Goal: Transaction & Acquisition: Purchase product/service

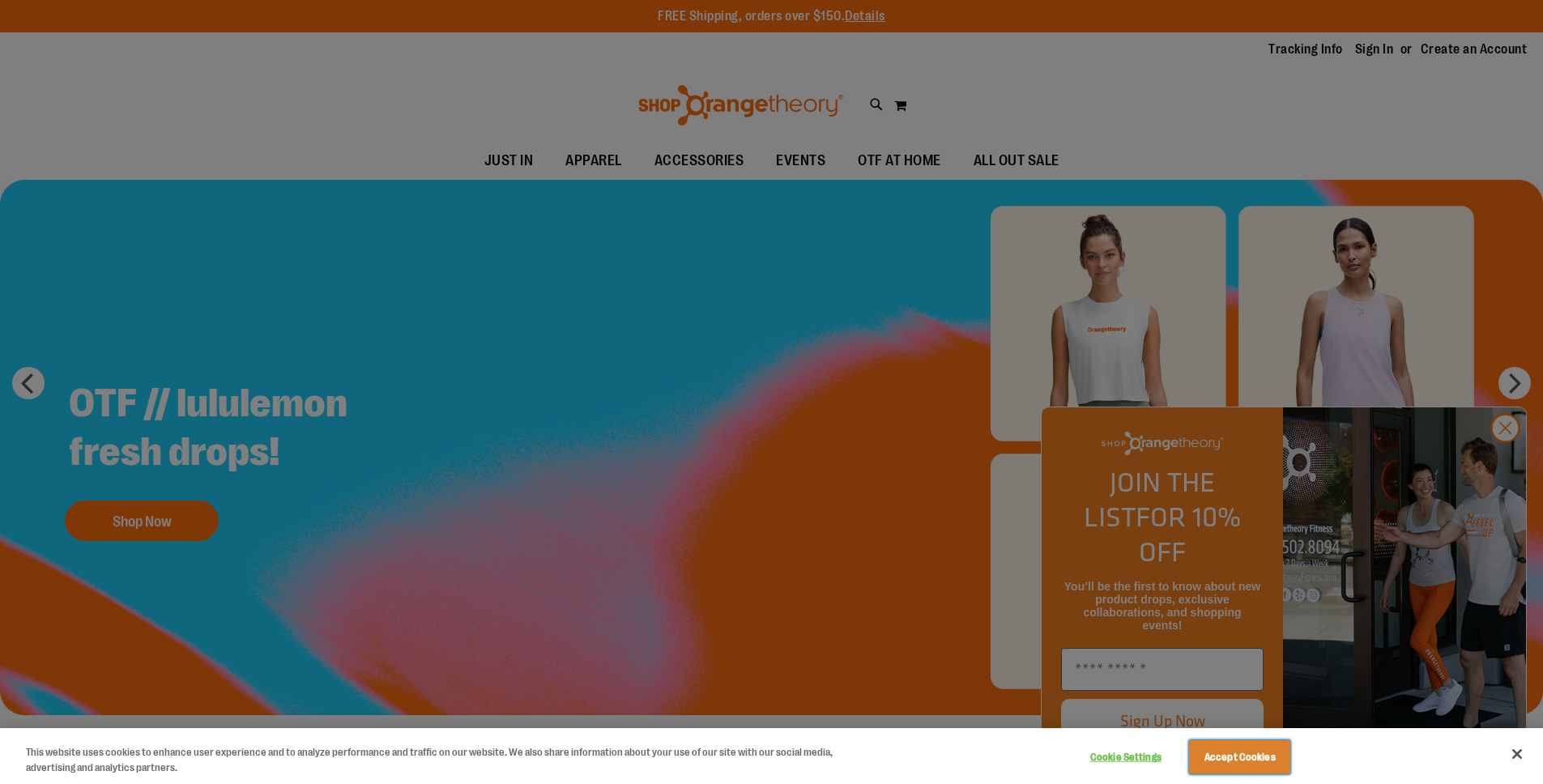
click at [1264, 754] on button "Accept Cookies" at bounding box center [1239, 756] width 101 height 34
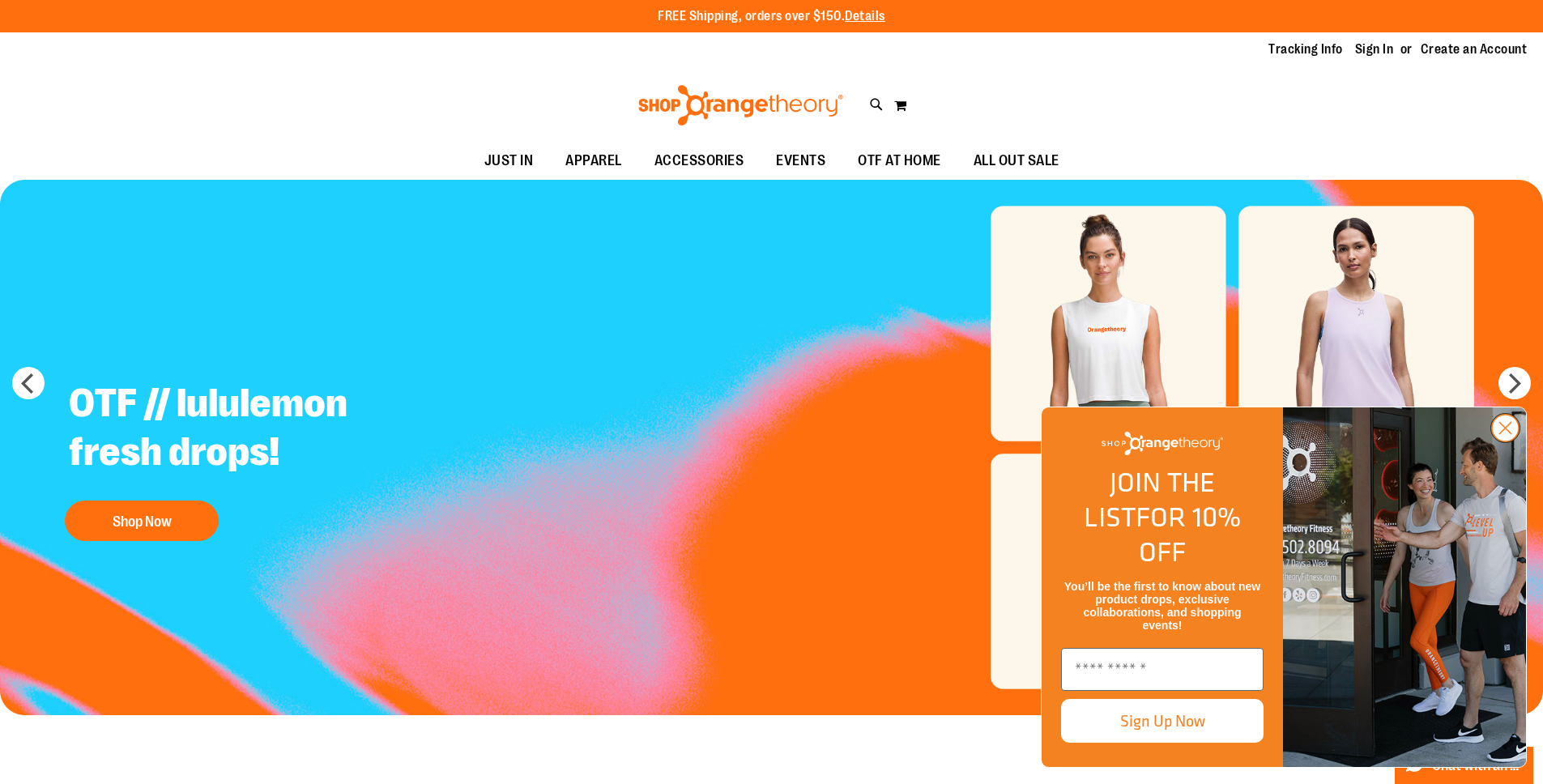
click at [1507, 442] on circle "Close dialog" at bounding box center [1505, 428] width 27 height 27
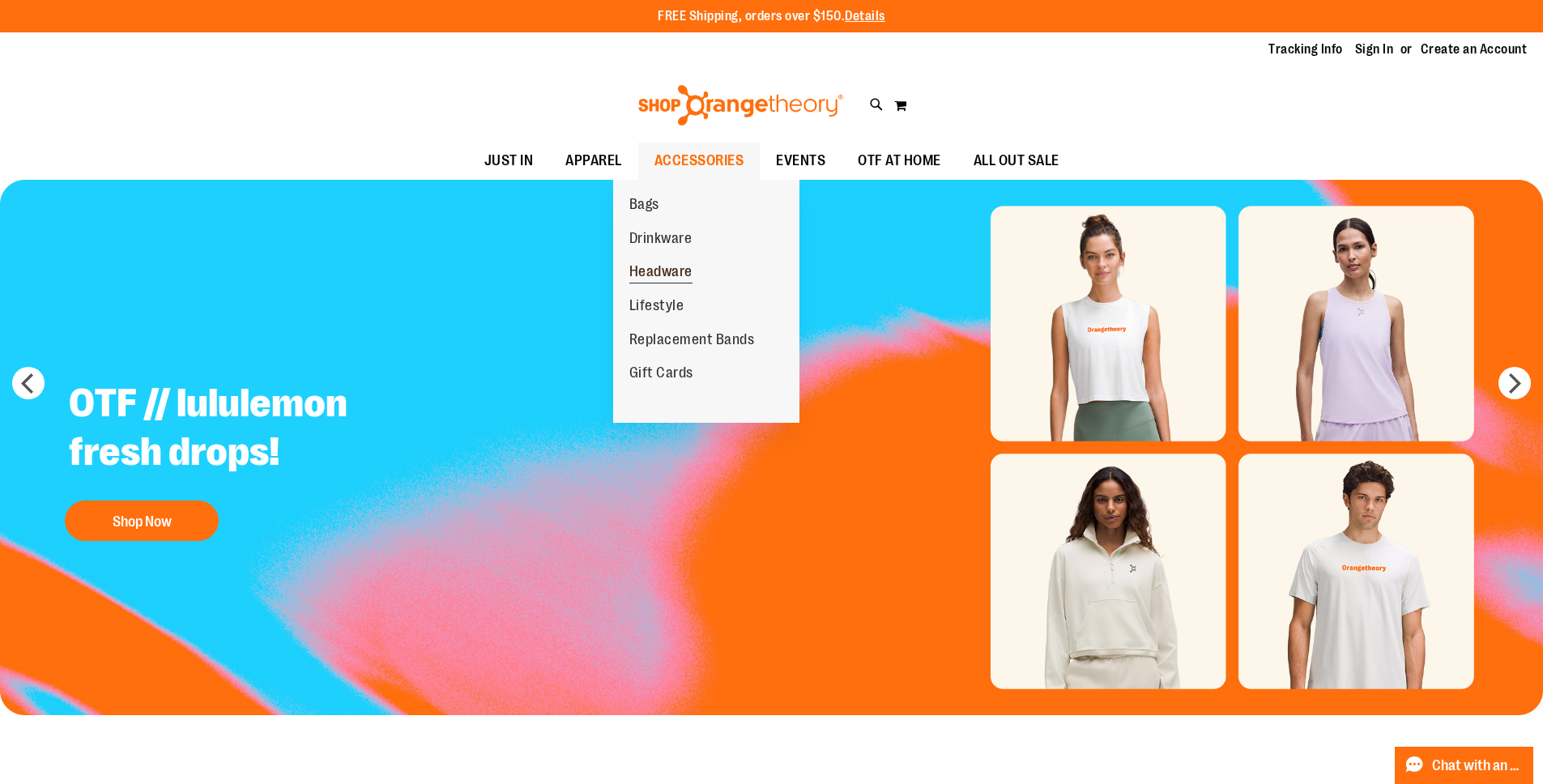
click at [693, 273] on span "Headware" at bounding box center [661, 272] width 63 height 20
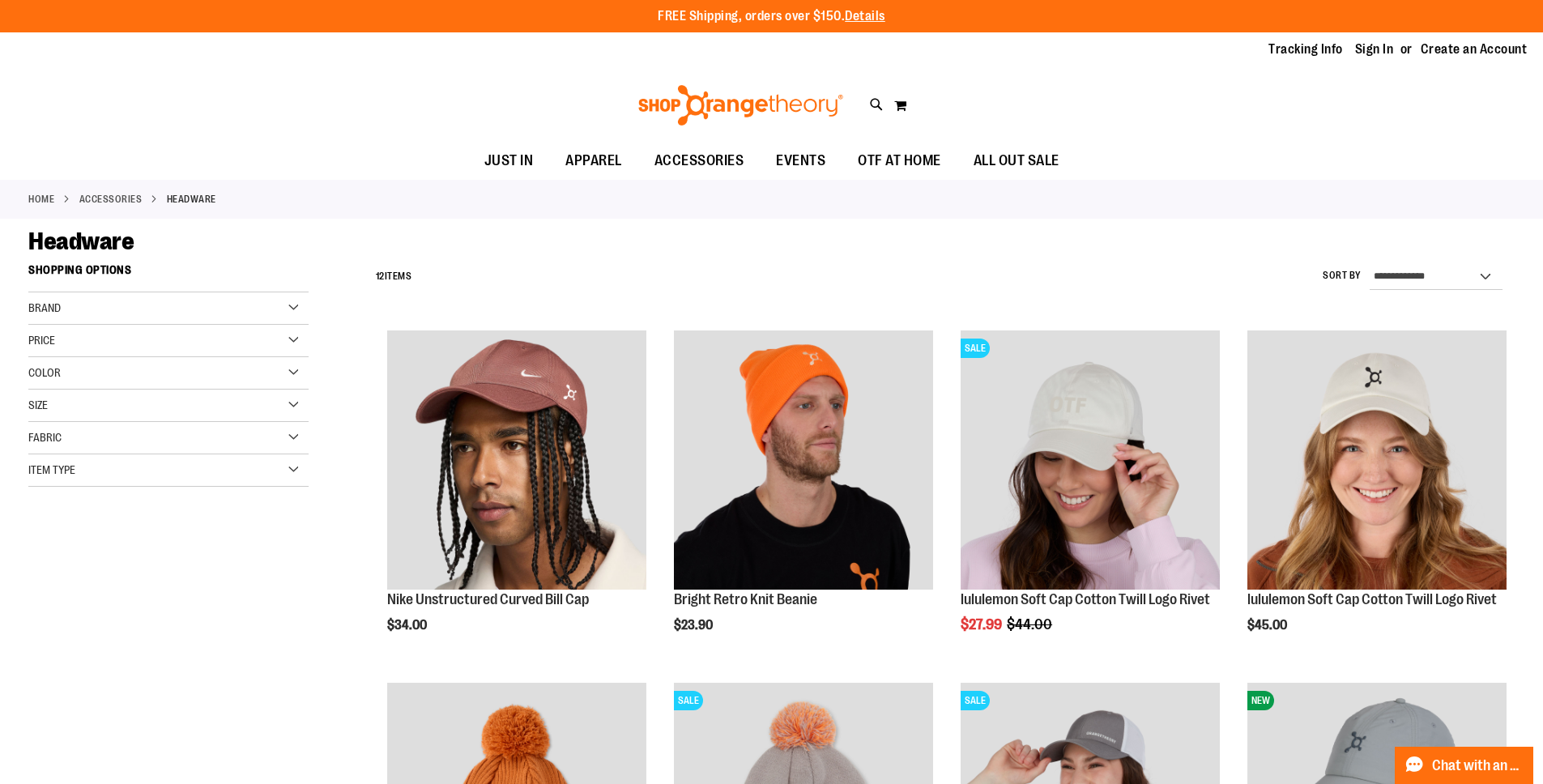
click at [298, 306] on div "Brand" at bounding box center [169, 308] width 280 height 32
click at [317, 309] on div "Filter Shop By Shopping Options Brand Nike lululemon" at bounding box center [183, 427] width 310 height 342
click at [311, 310] on div "Filter Shop By Shopping Options Brand Nike lululemon" at bounding box center [183, 427] width 310 height 342
click at [304, 314] on div "Brand" at bounding box center [169, 308] width 280 height 32
click at [292, 370] on div "Color" at bounding box center [169, 373] width 280 height 32
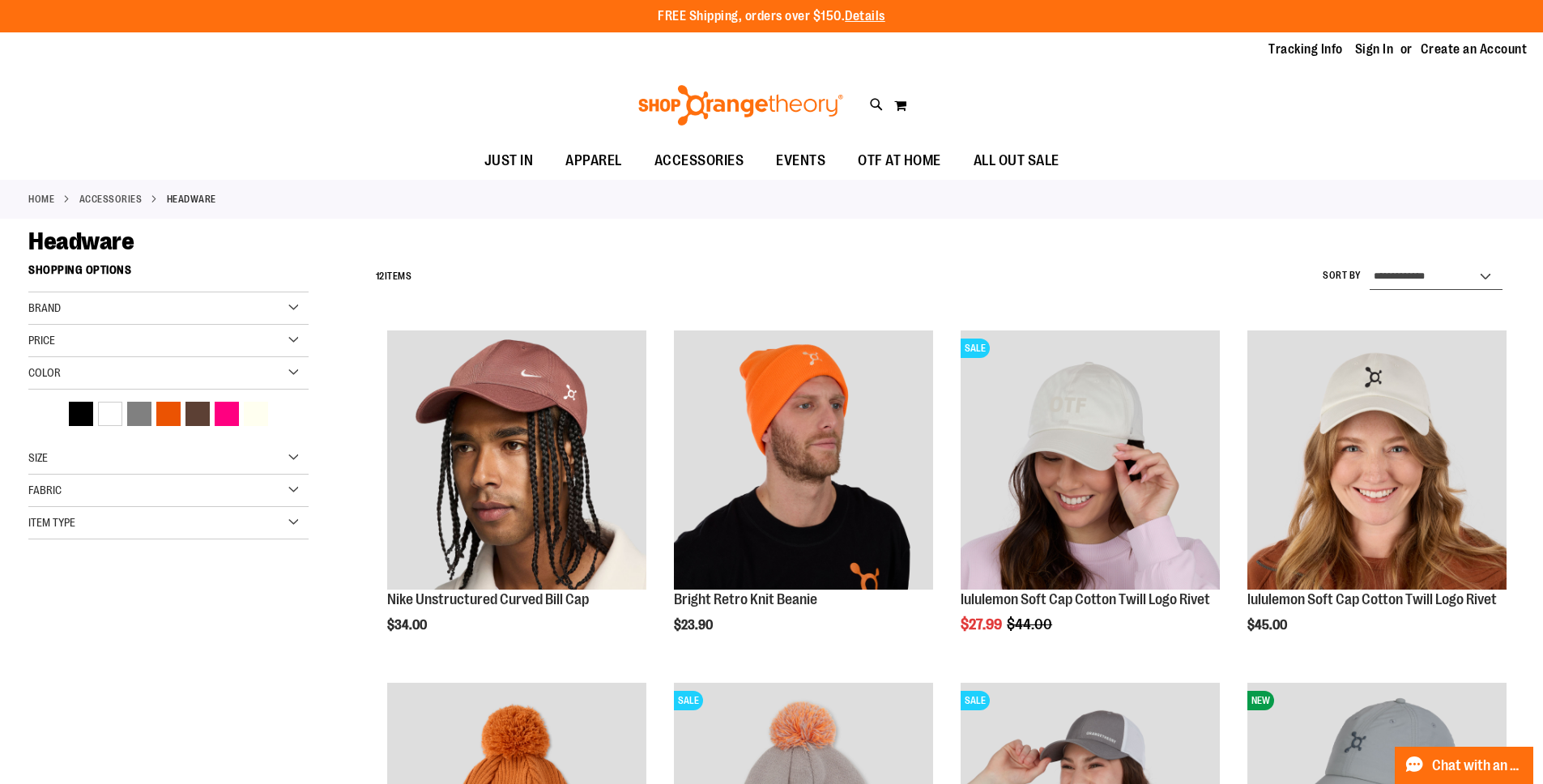
click at [1386, 278] on select "**********" at bounding box center [1437, 277] width 133 height 26
select select "*********"
click at [1370, 264] on select "**********" at bounding box center [1437, 277] width 133 height 26
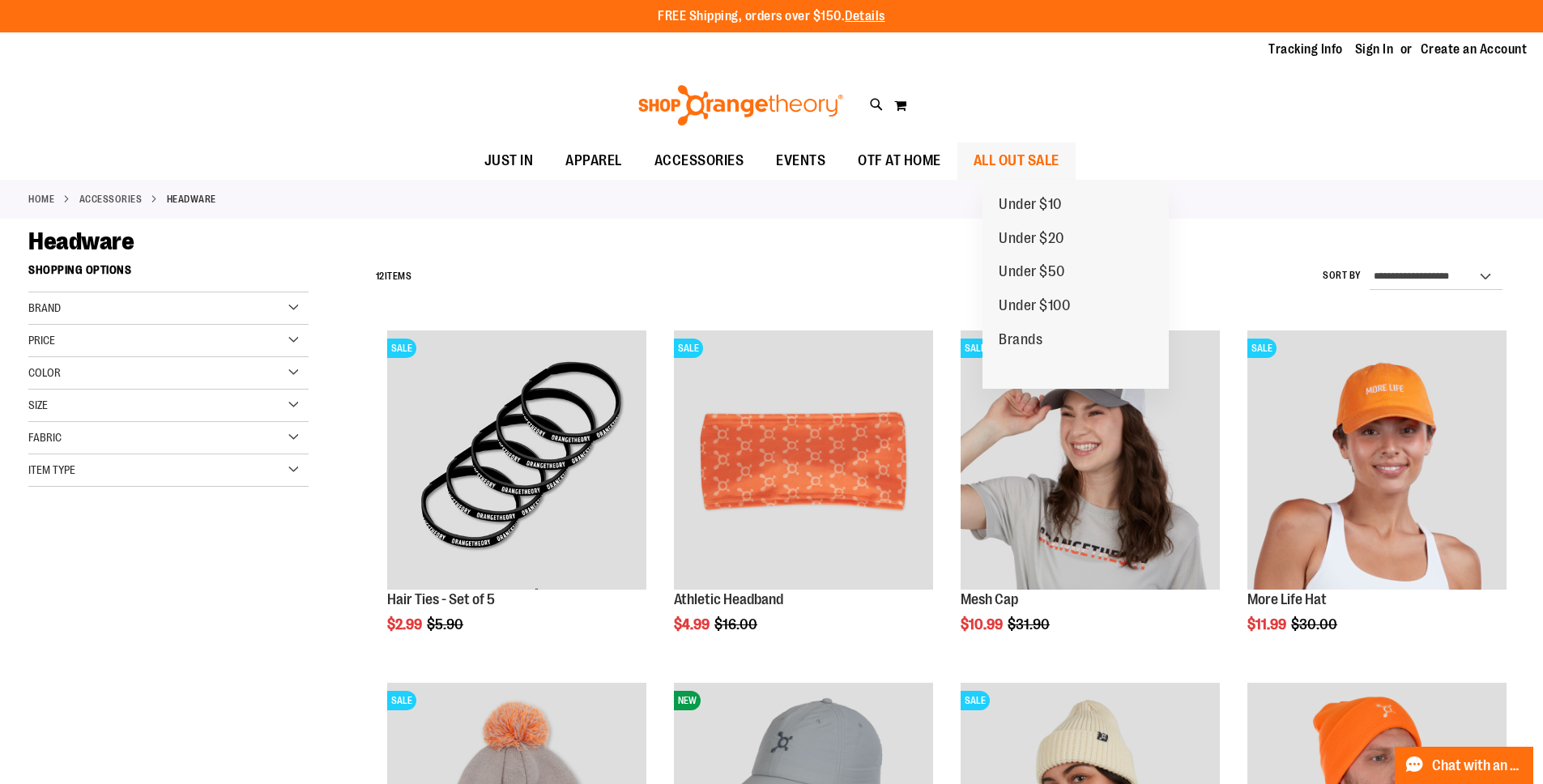
click at [1058, 173] on span "ALL OUT SALE" at bounding box center [1016, 161] width 86 height 36
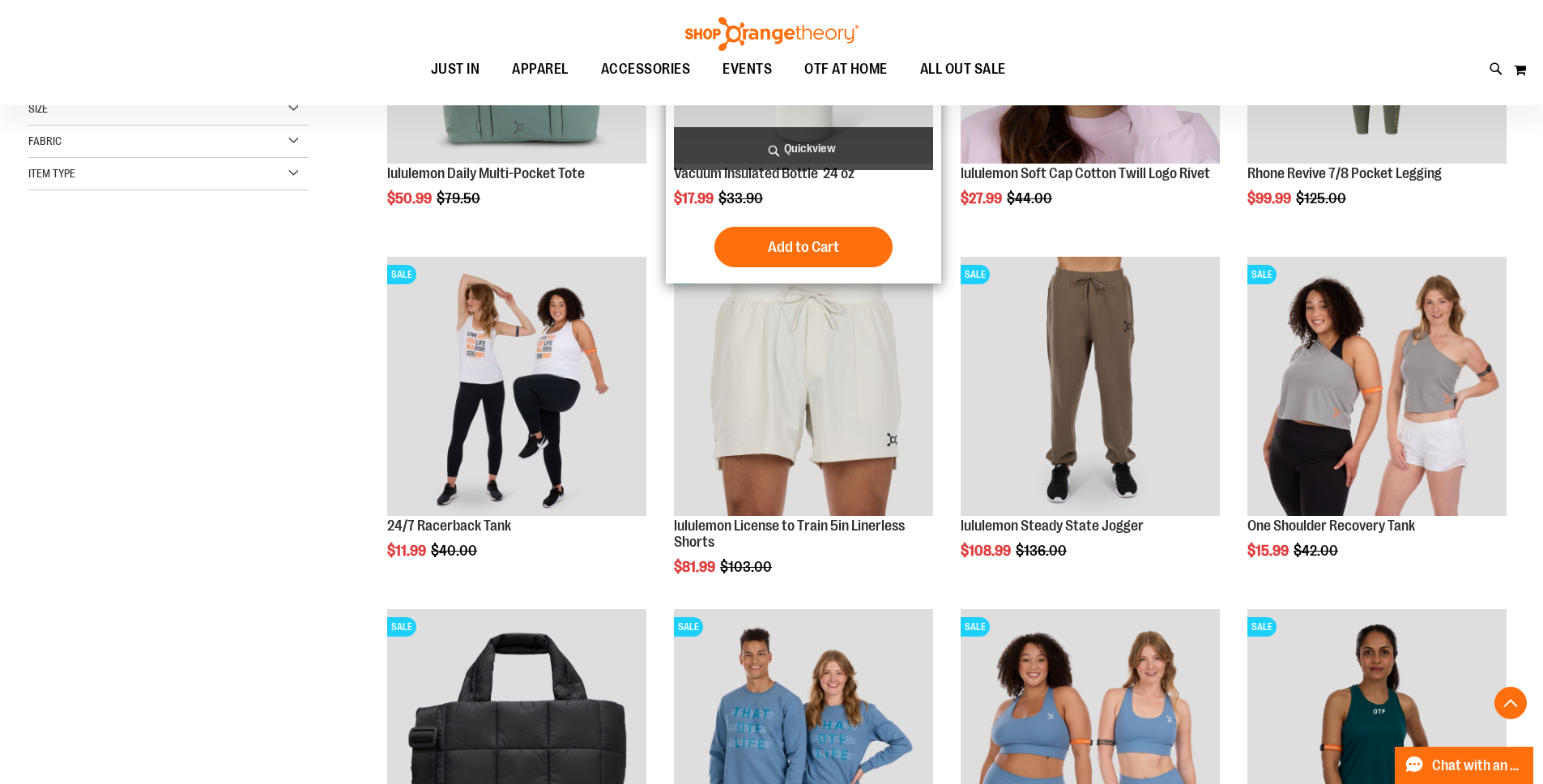
scroll to position [167, 0]
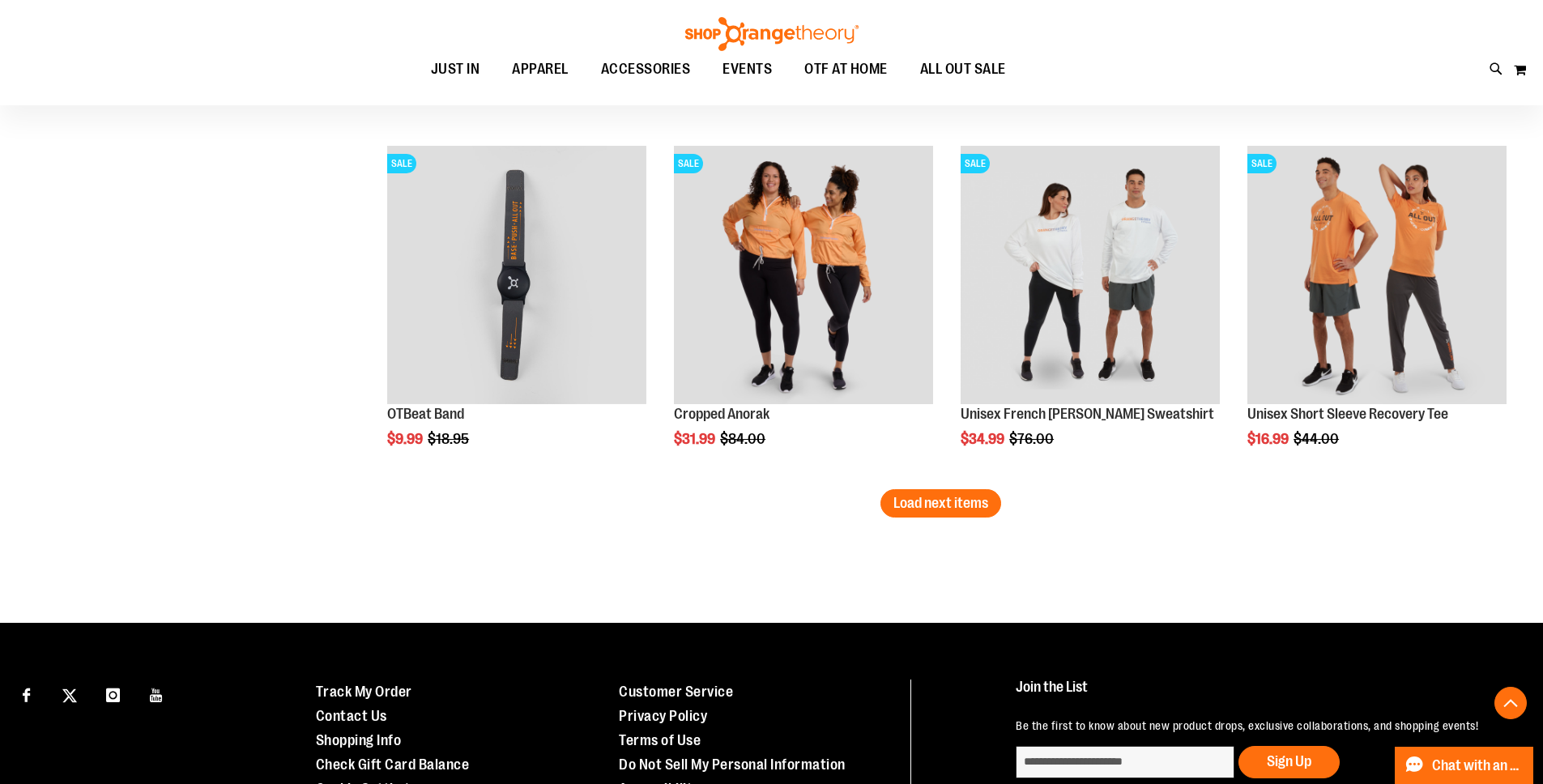
scroll to position [3015, 0]
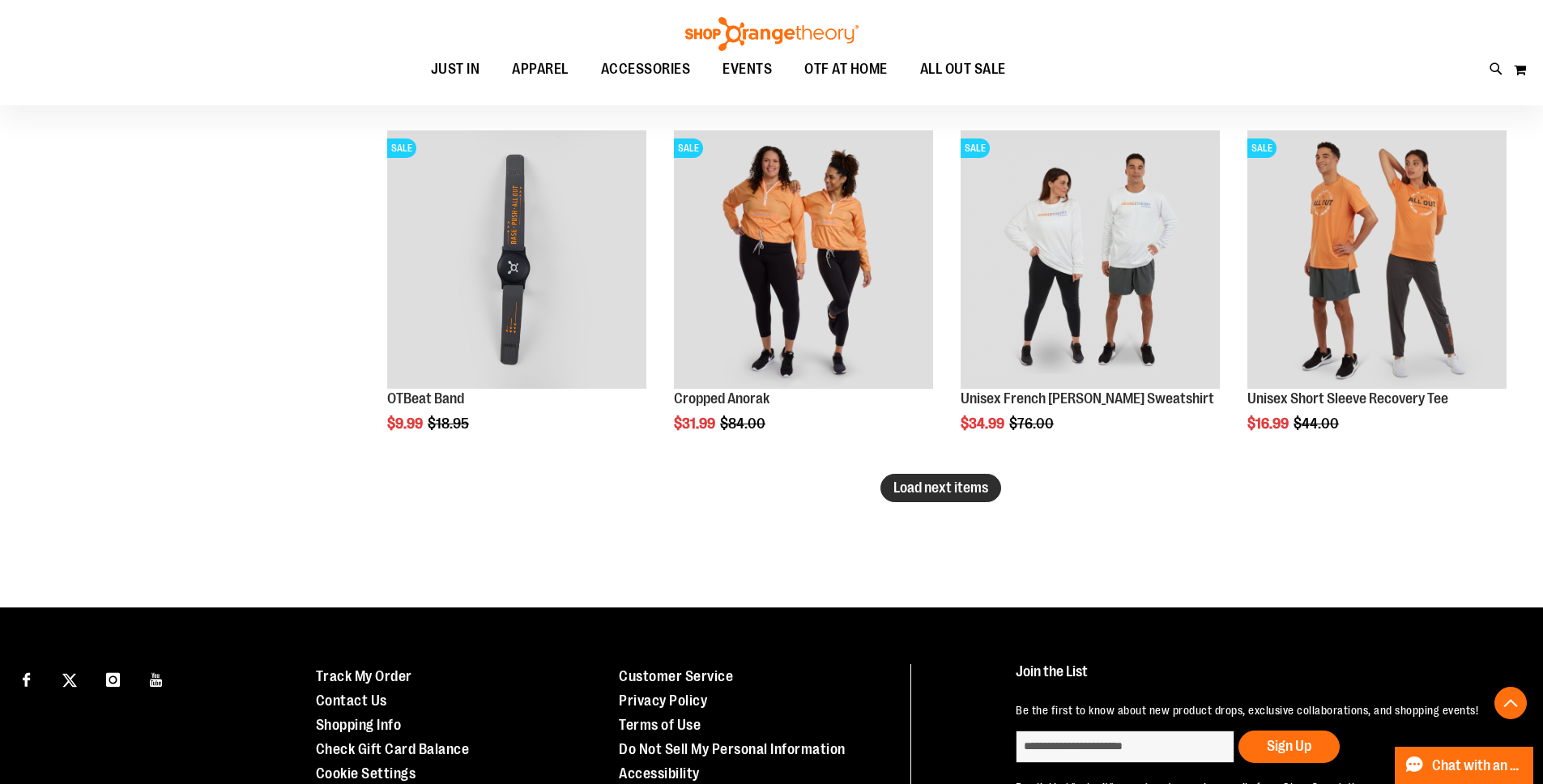
click at [935, 495] on span "Load next items" at bounding box center [941, 488] width 95 height 16
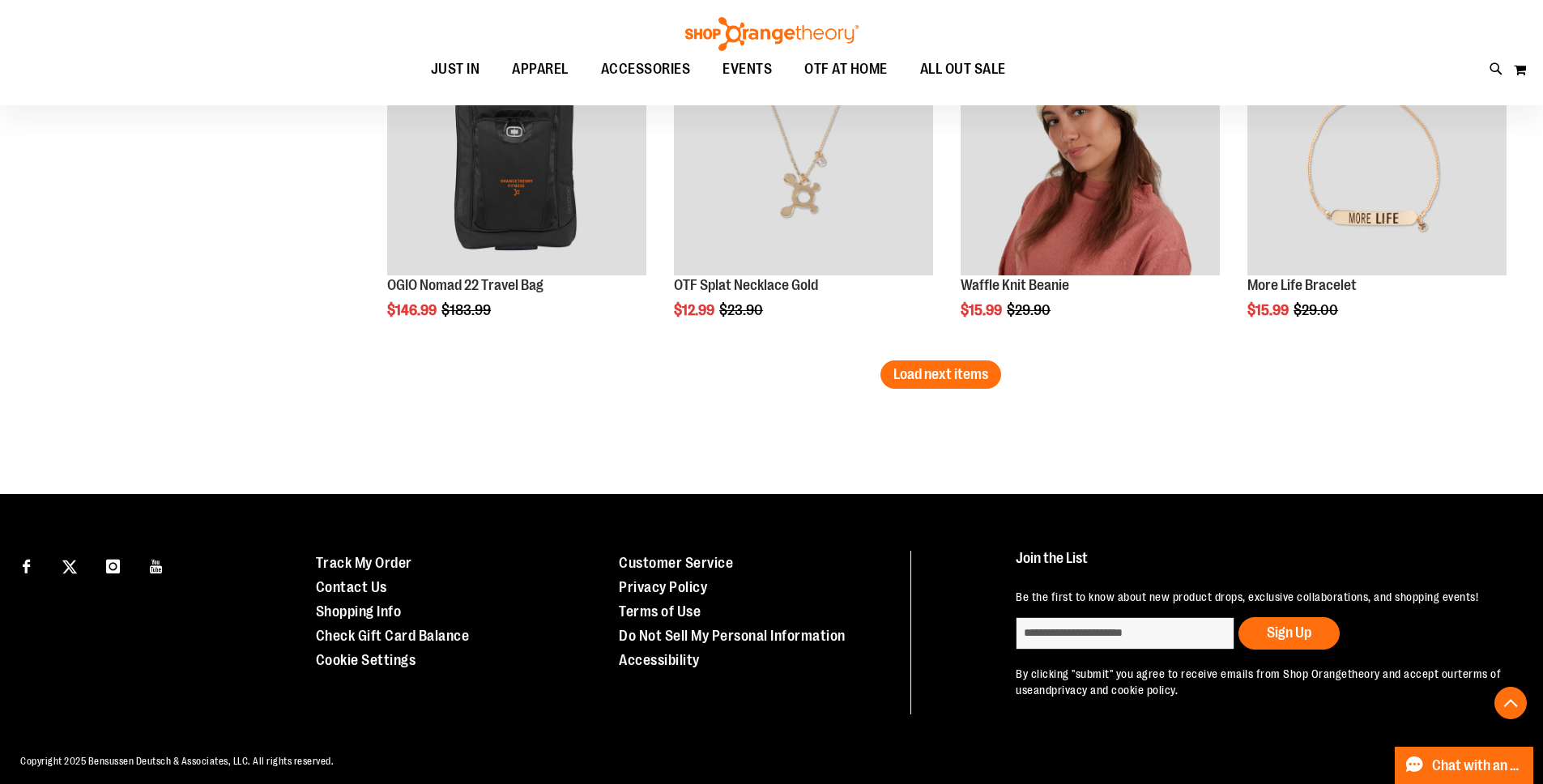
scroll to position [4213, 0]
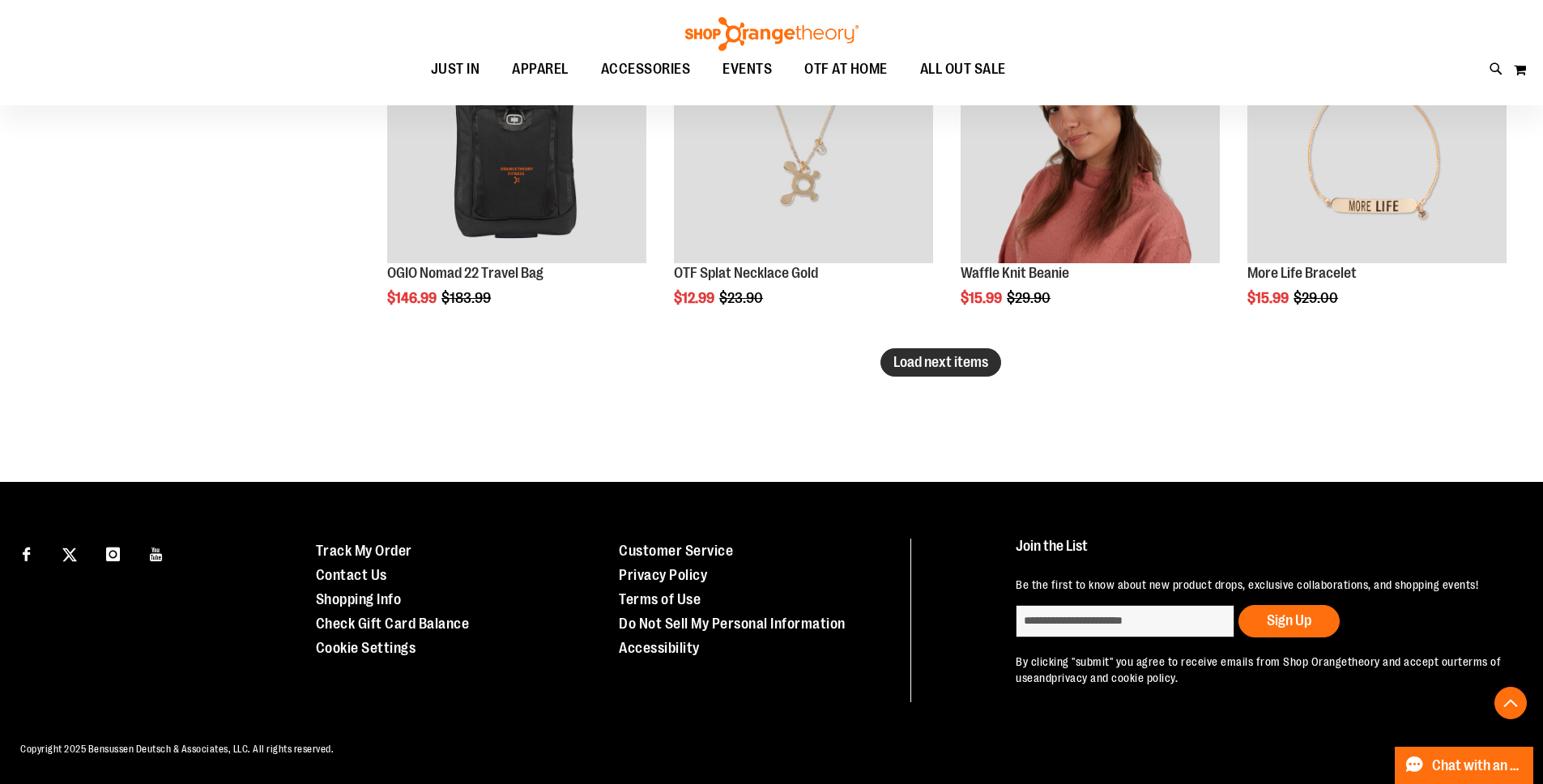
click at [956, 354] on span "Load next items" at bounding box center [941, 361] width 95 height 16
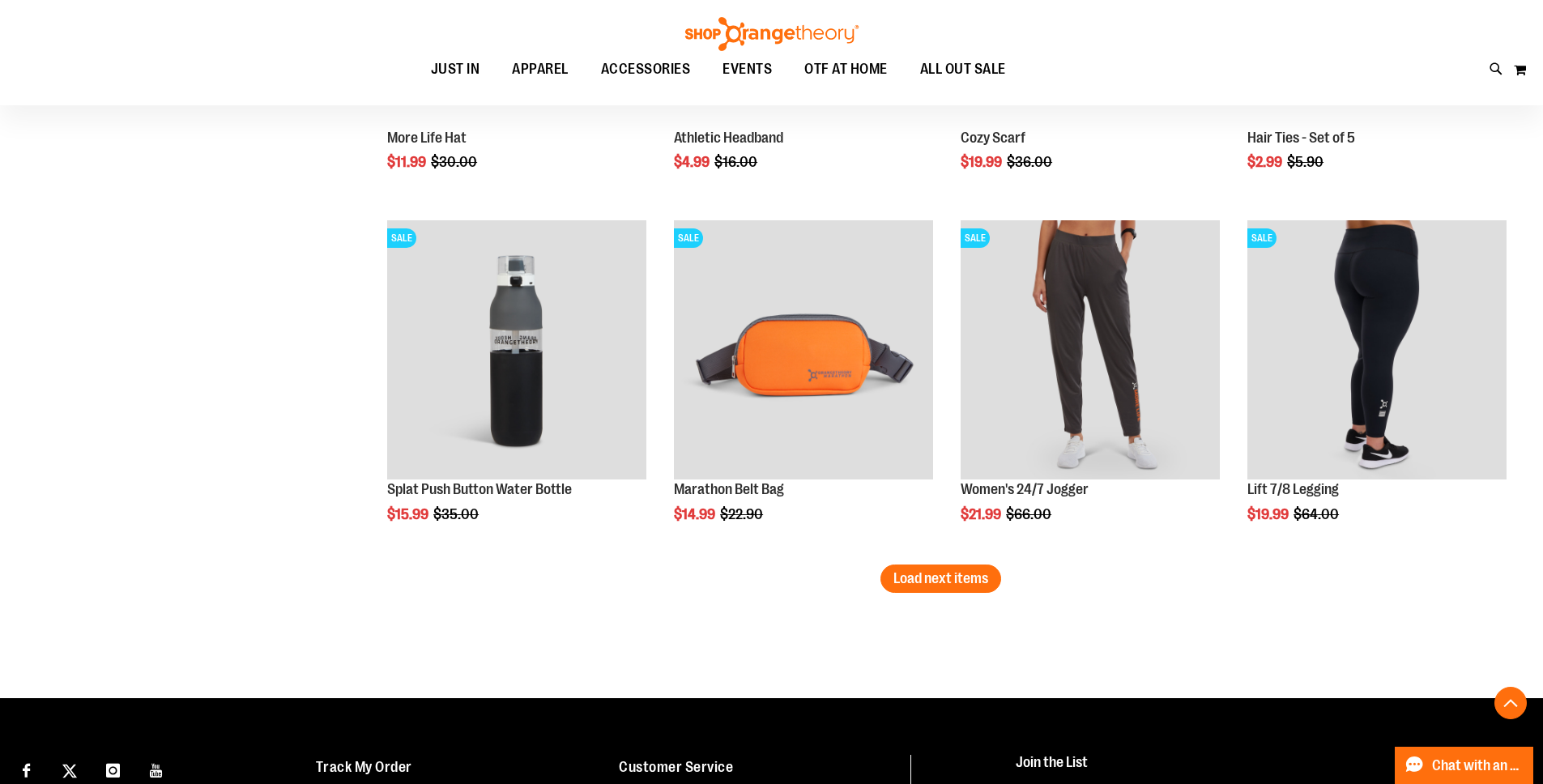
scroll to position [5081, 0]
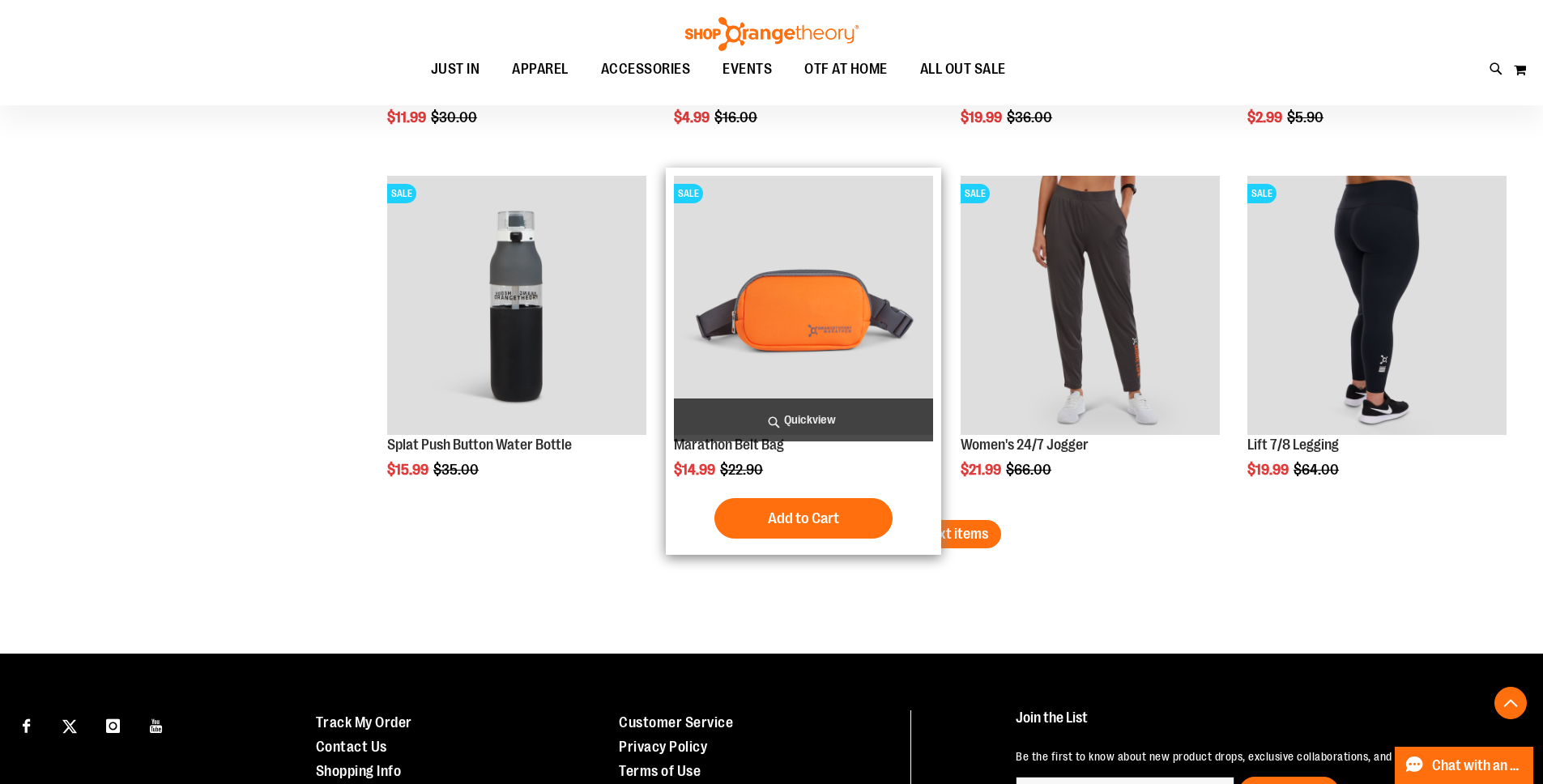
click at [932, 531] on div "Add to Cart In stock" at bounding box center [804, 518] width 259 height 41
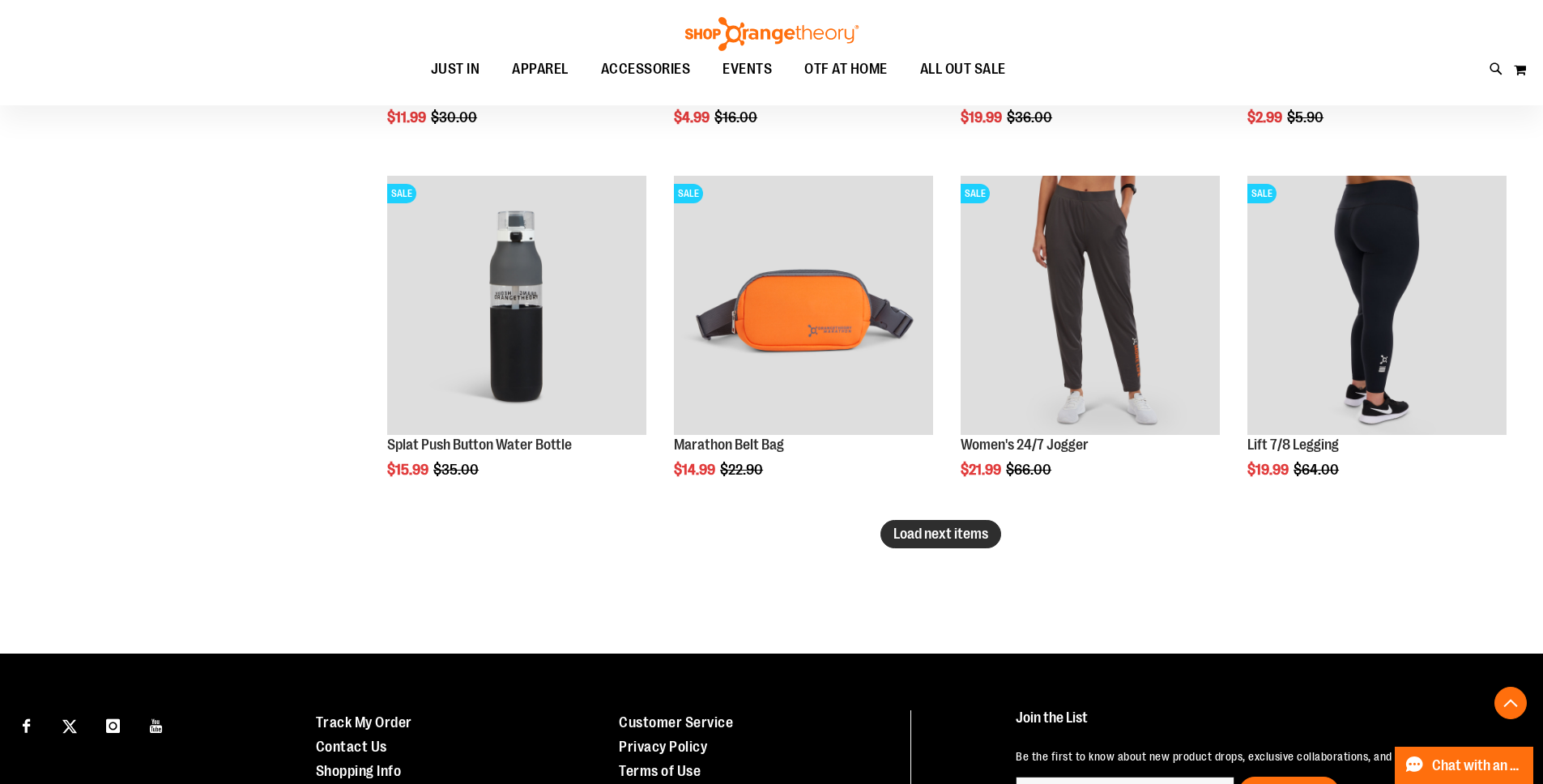
click at [958, 537] on span "Load next items" at bounding box center [941, 533] width 95 height 16
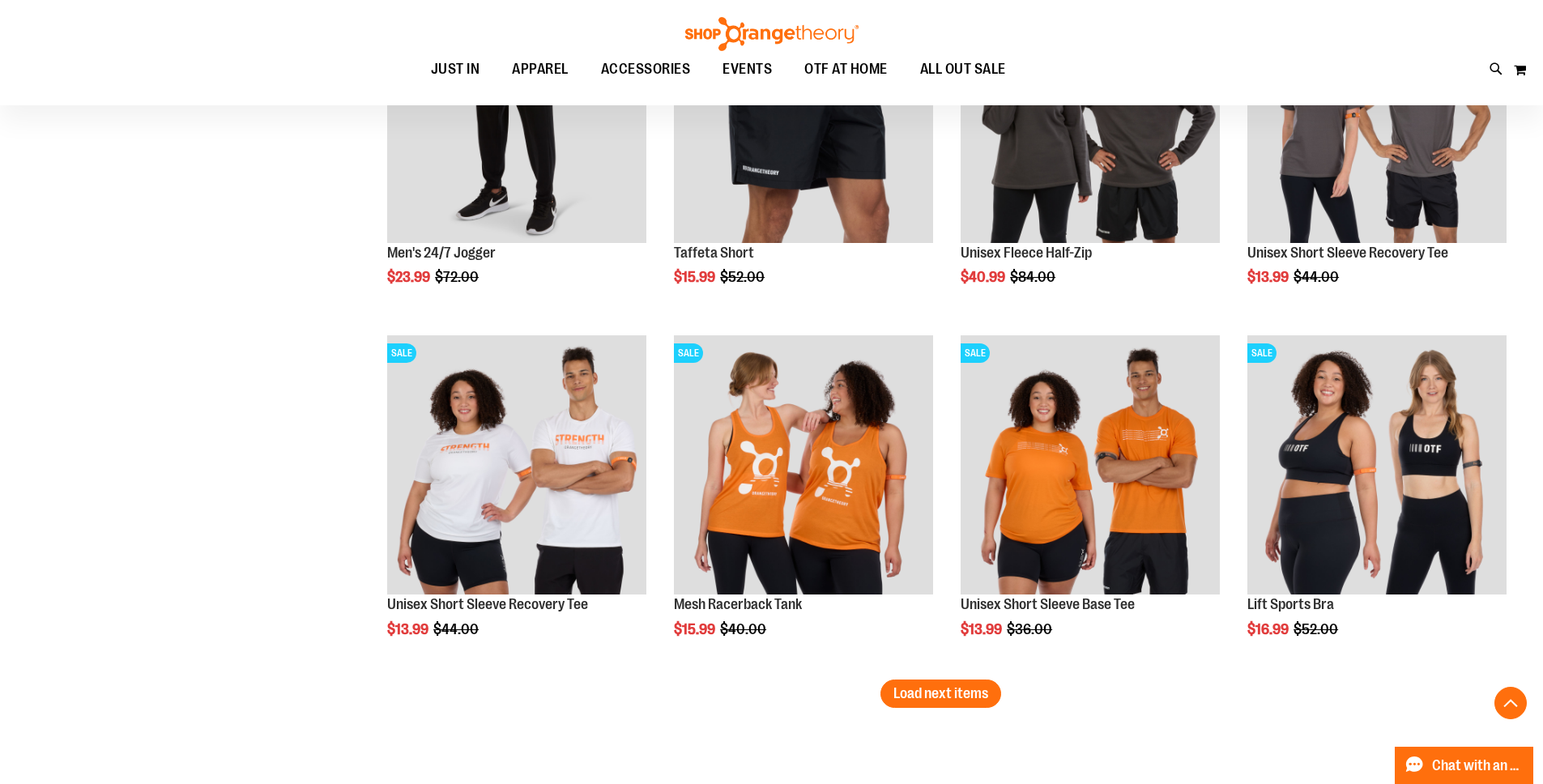
scroll to position [6173, 0]
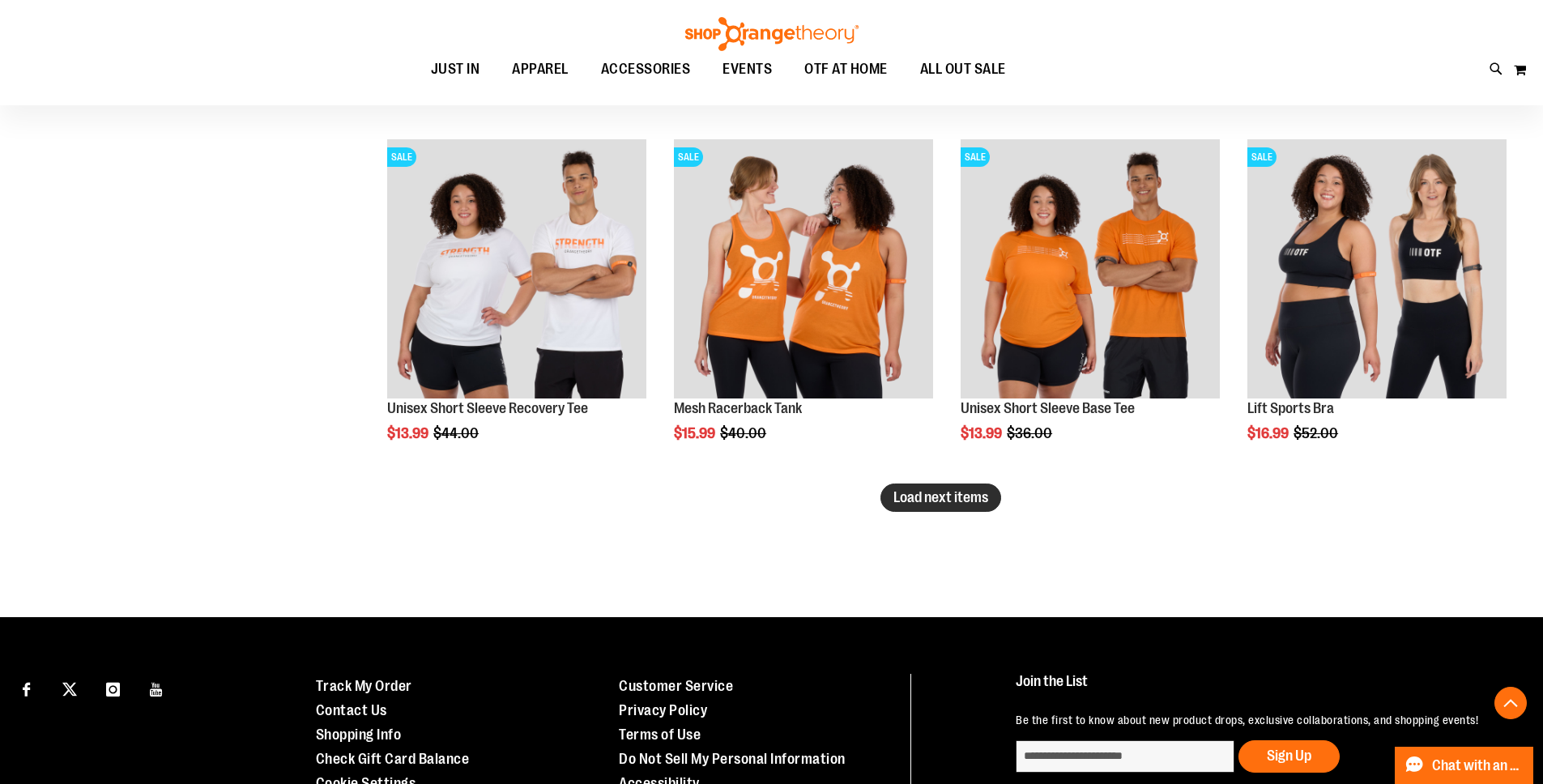
click at [953, 500] on span "Load next items" at bounding box center [941, 497] width 95 height 16
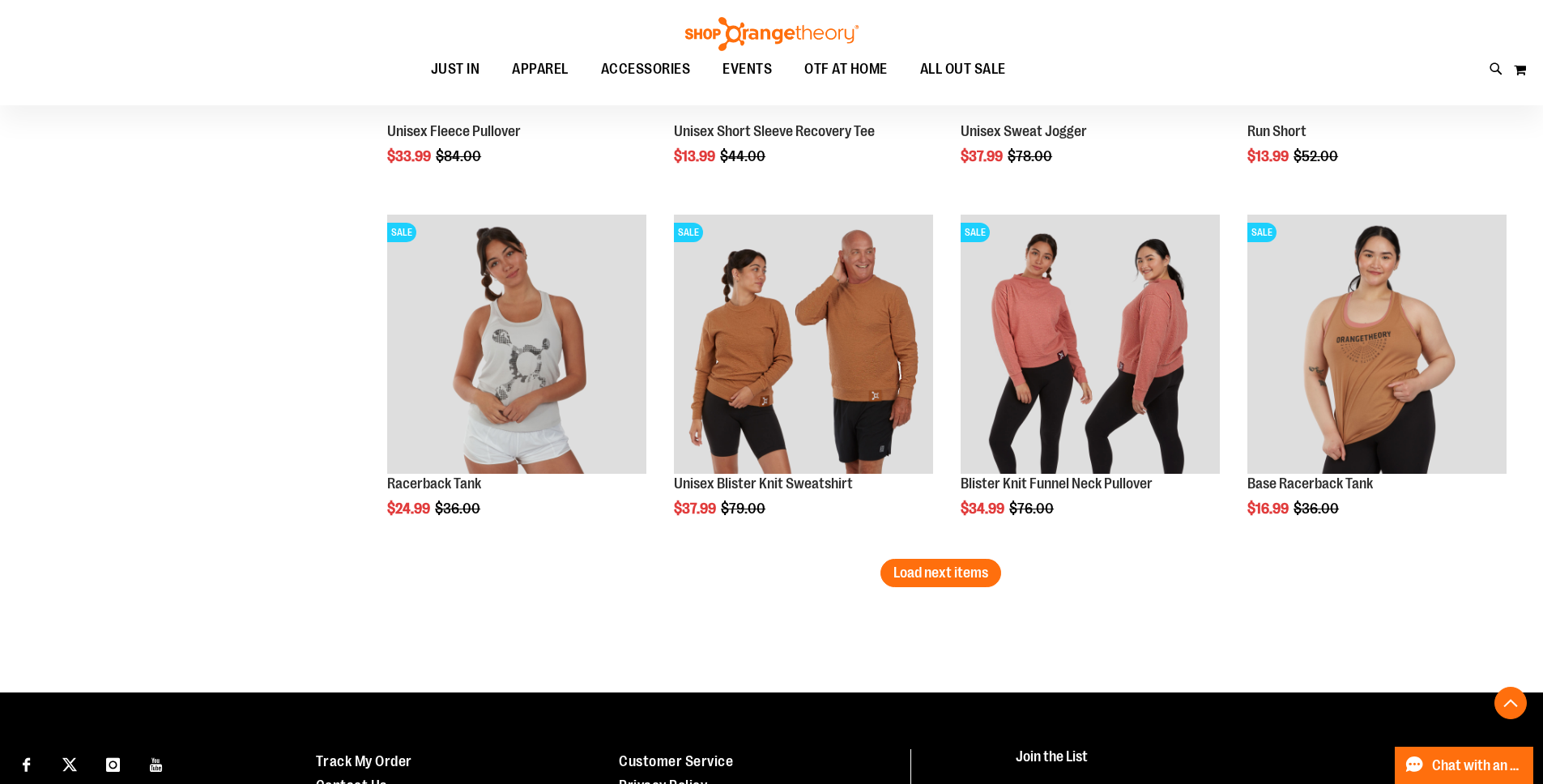
scroll to position [7142, 0]
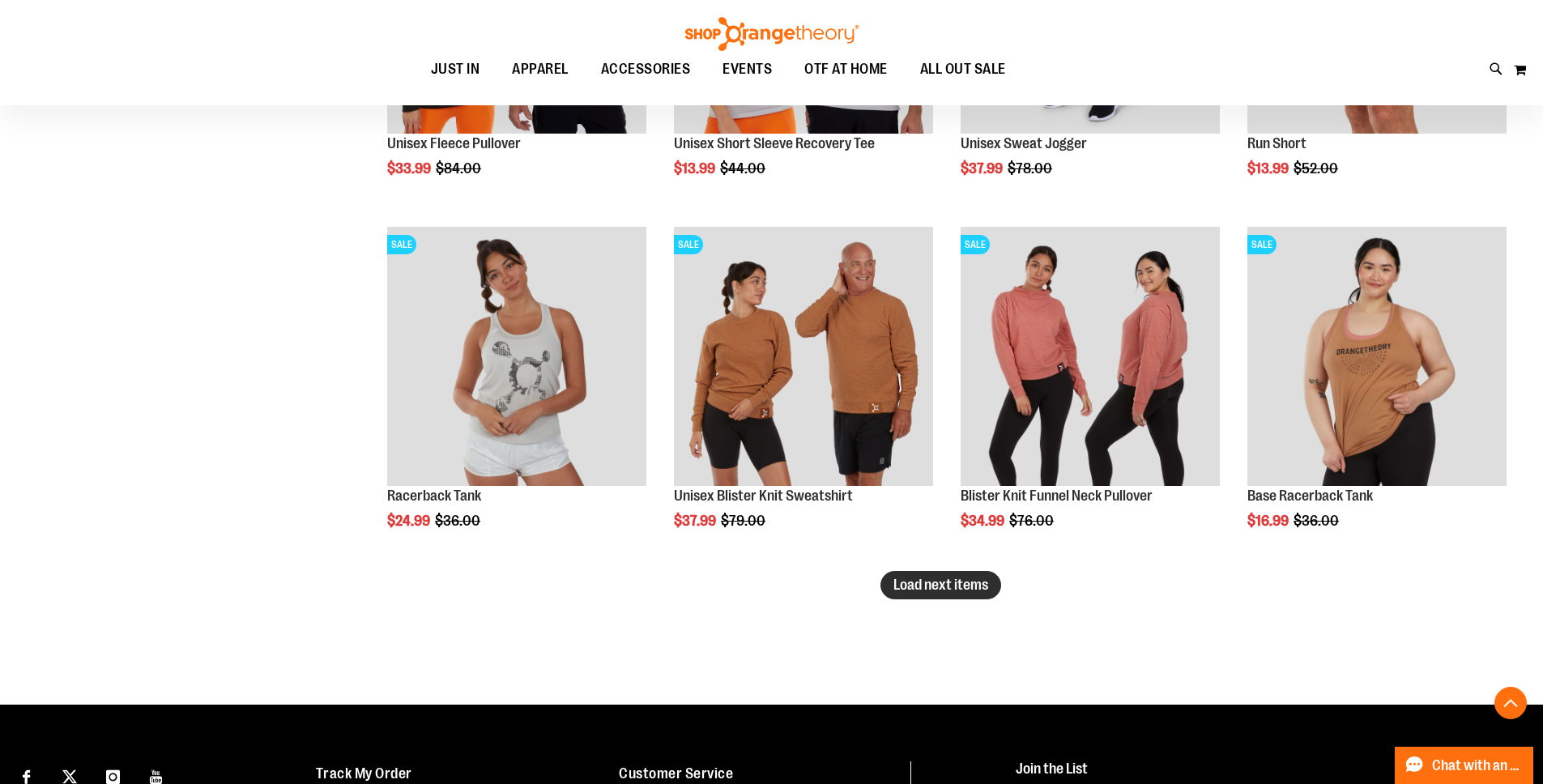
click at [947, 583] on span "Load next items" at bounding box center [941, 584] width 95 height 16
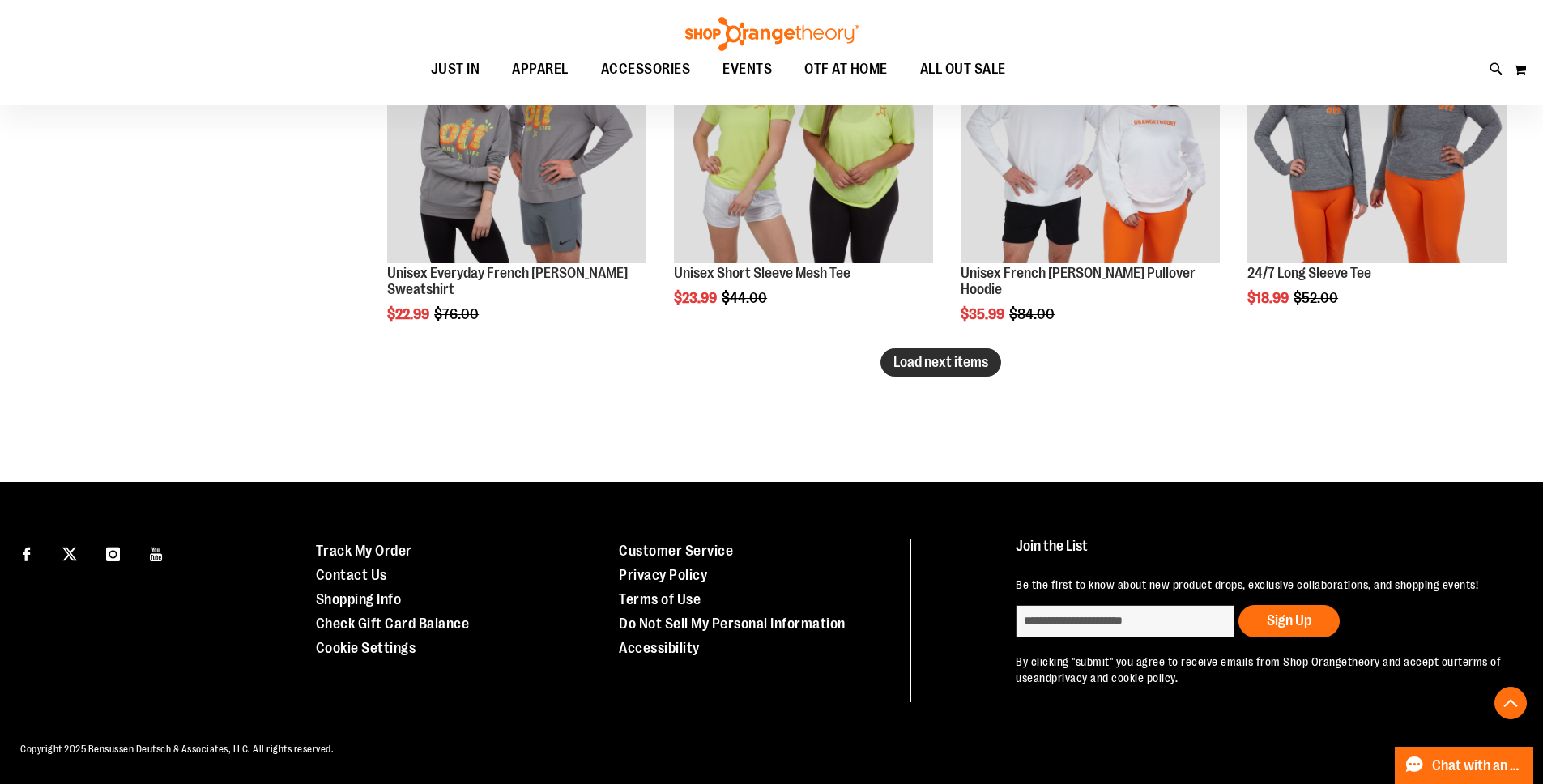
click at [915, 354] on span "Load next items" at bounding box center [941, 361] width 95 height 16
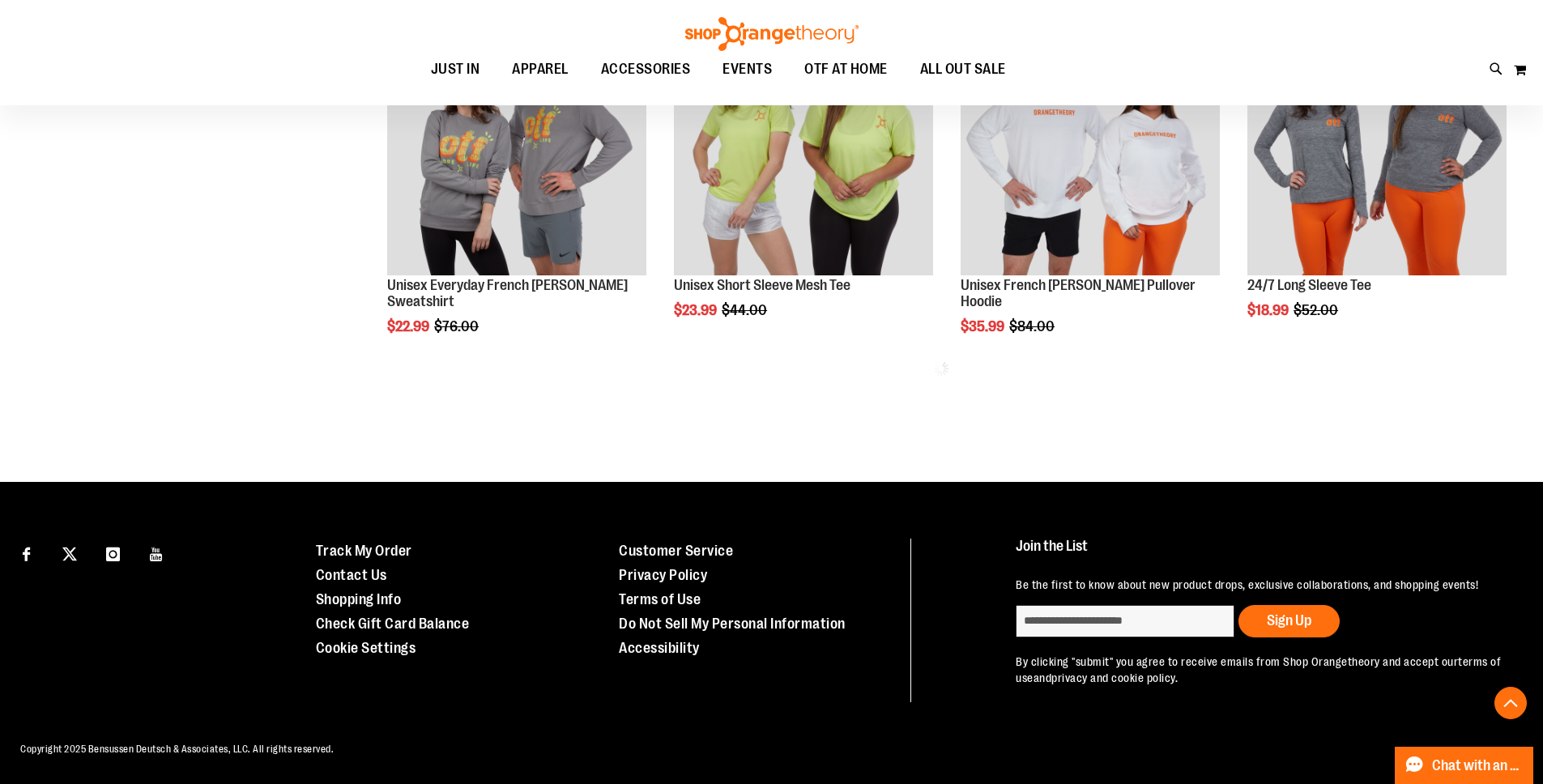
scroll to position [8424, 0]
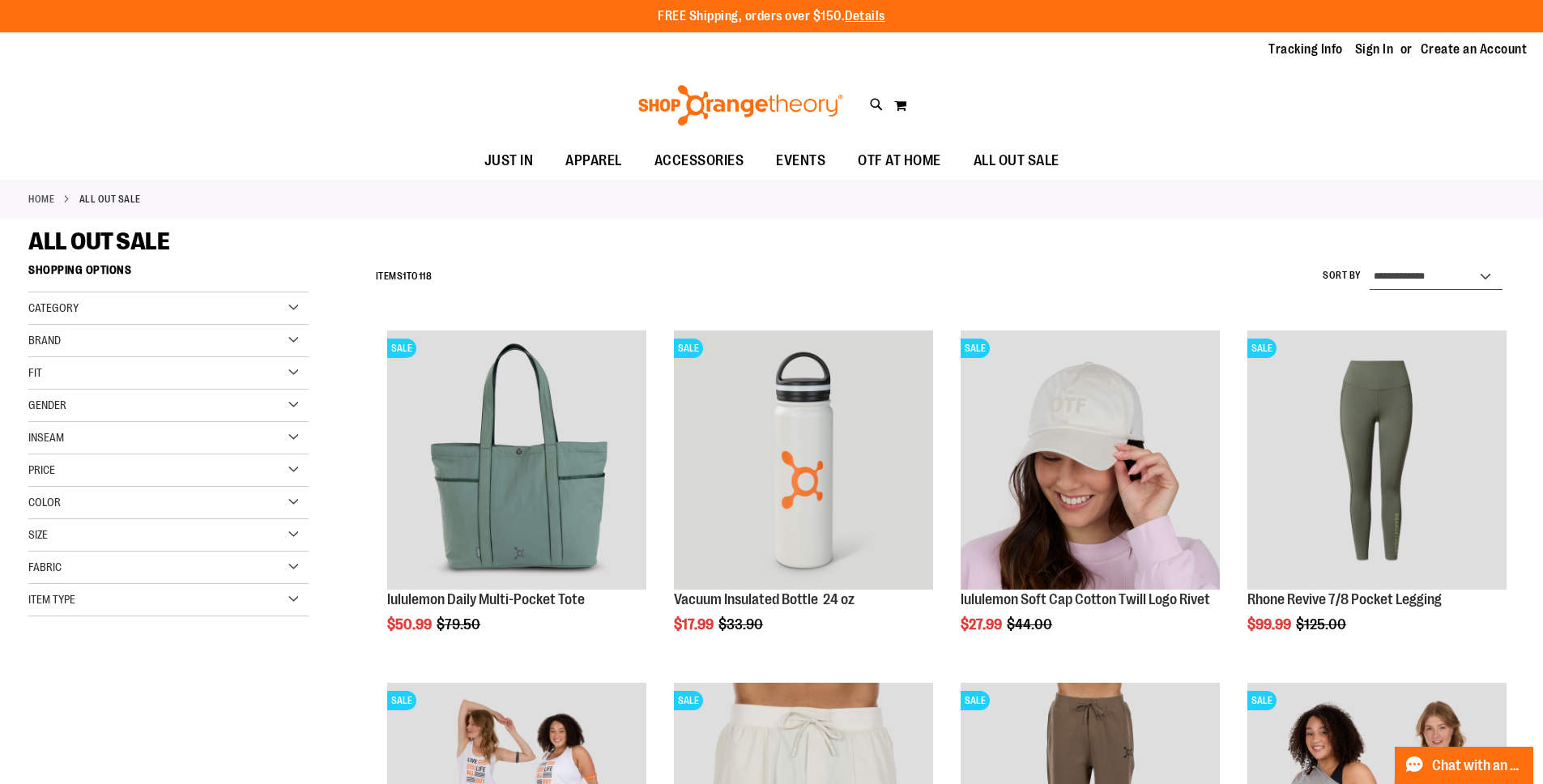
click at [1423, 288] on select "**********" at bounding box center [1437, 277] width 133 height 26
select select "*********"
click at [1370, 264] on select "**********" at bounding box center [1437, 277] width 133 height 26
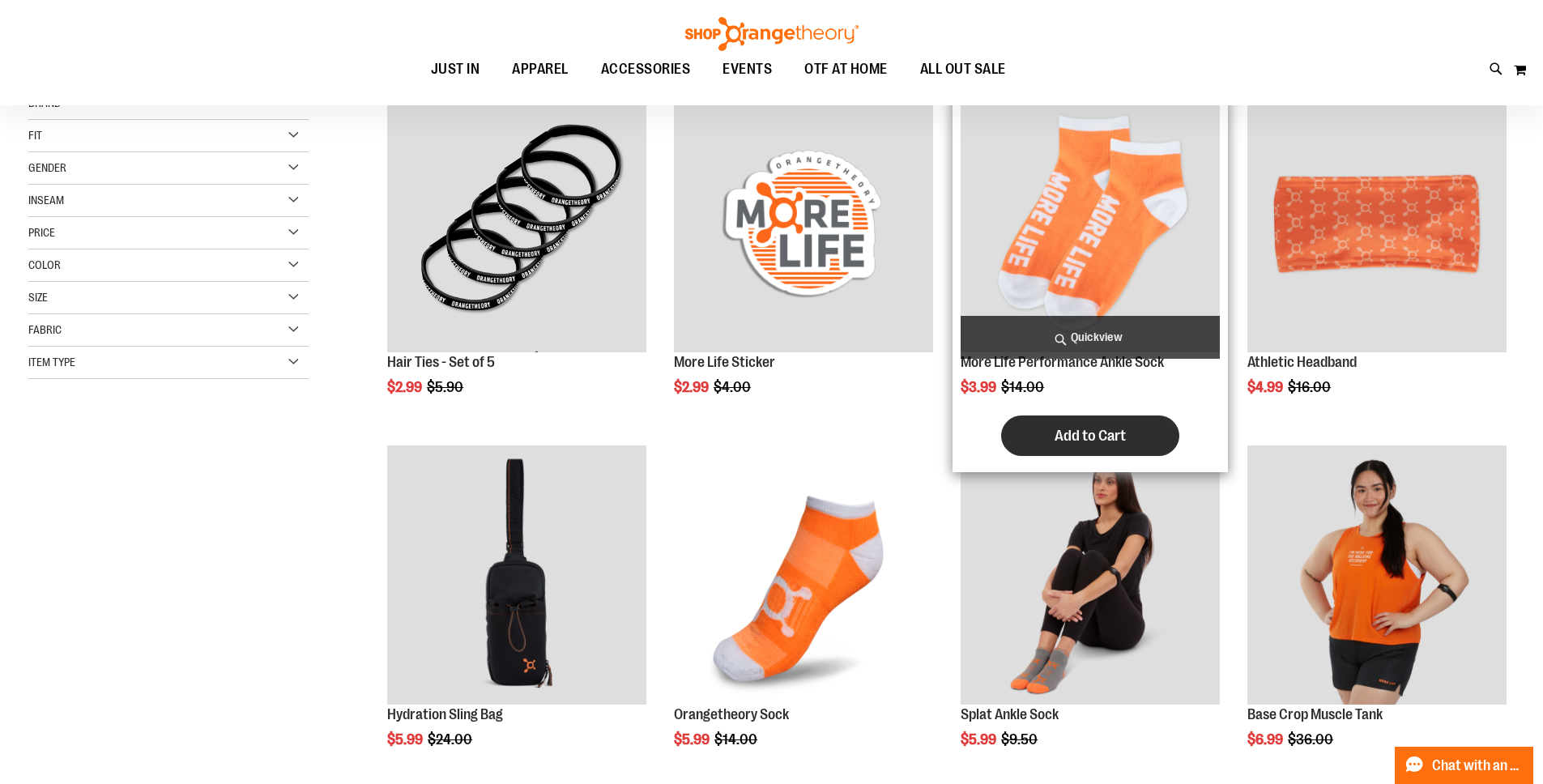
scroll to position [256, 0]
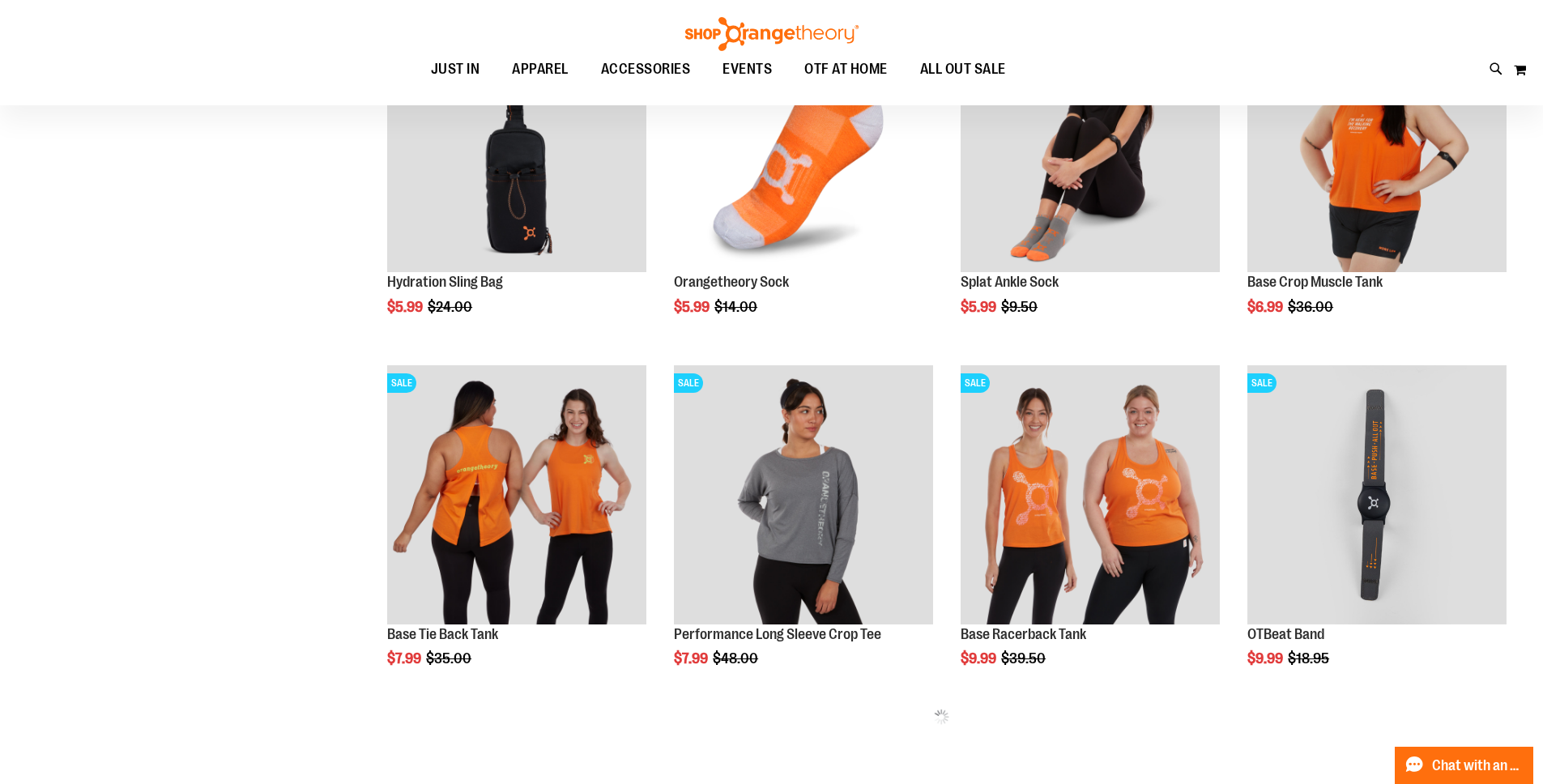
scroll to position [983, 0]
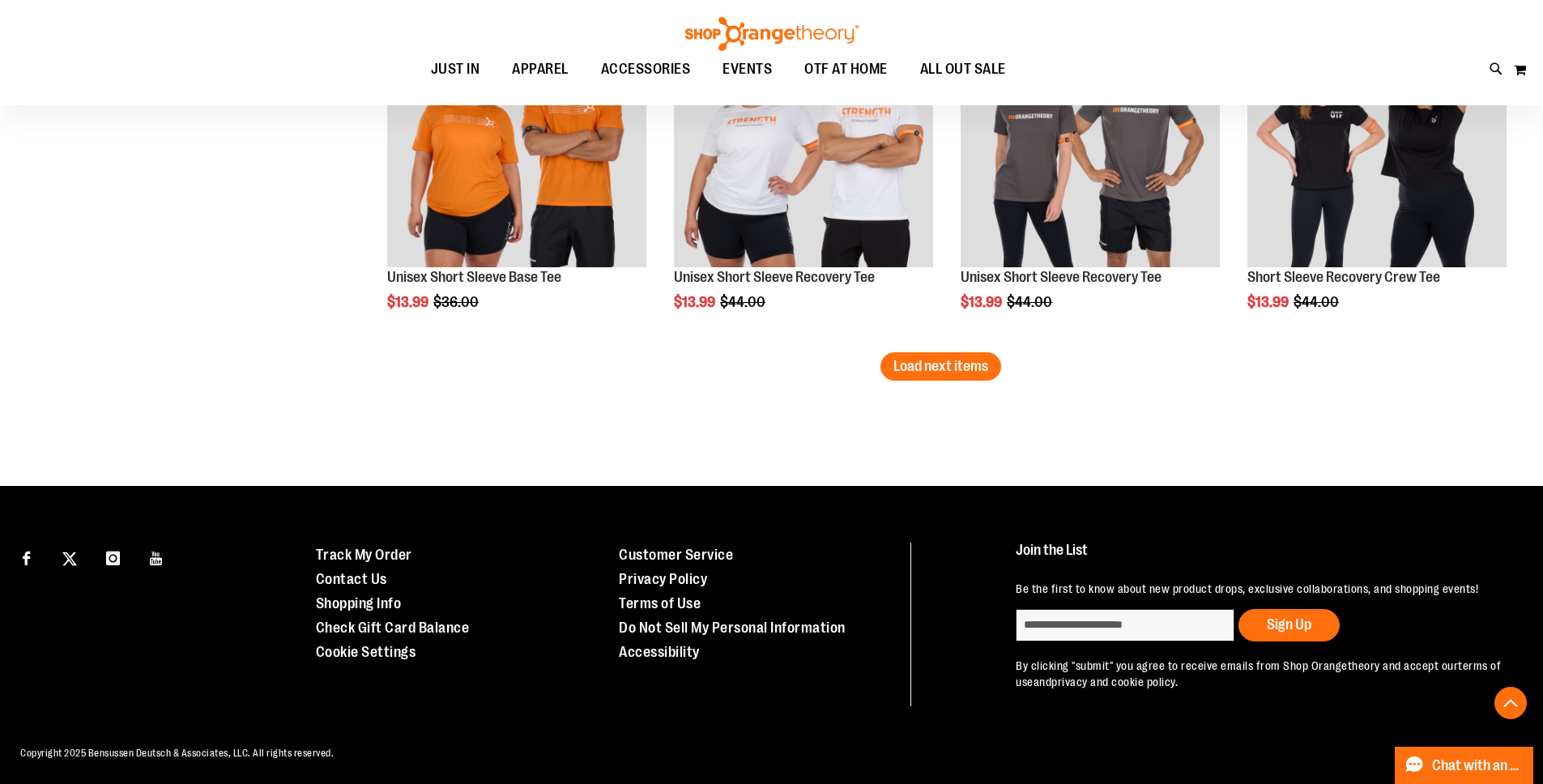
scroll to position [3157, 0]
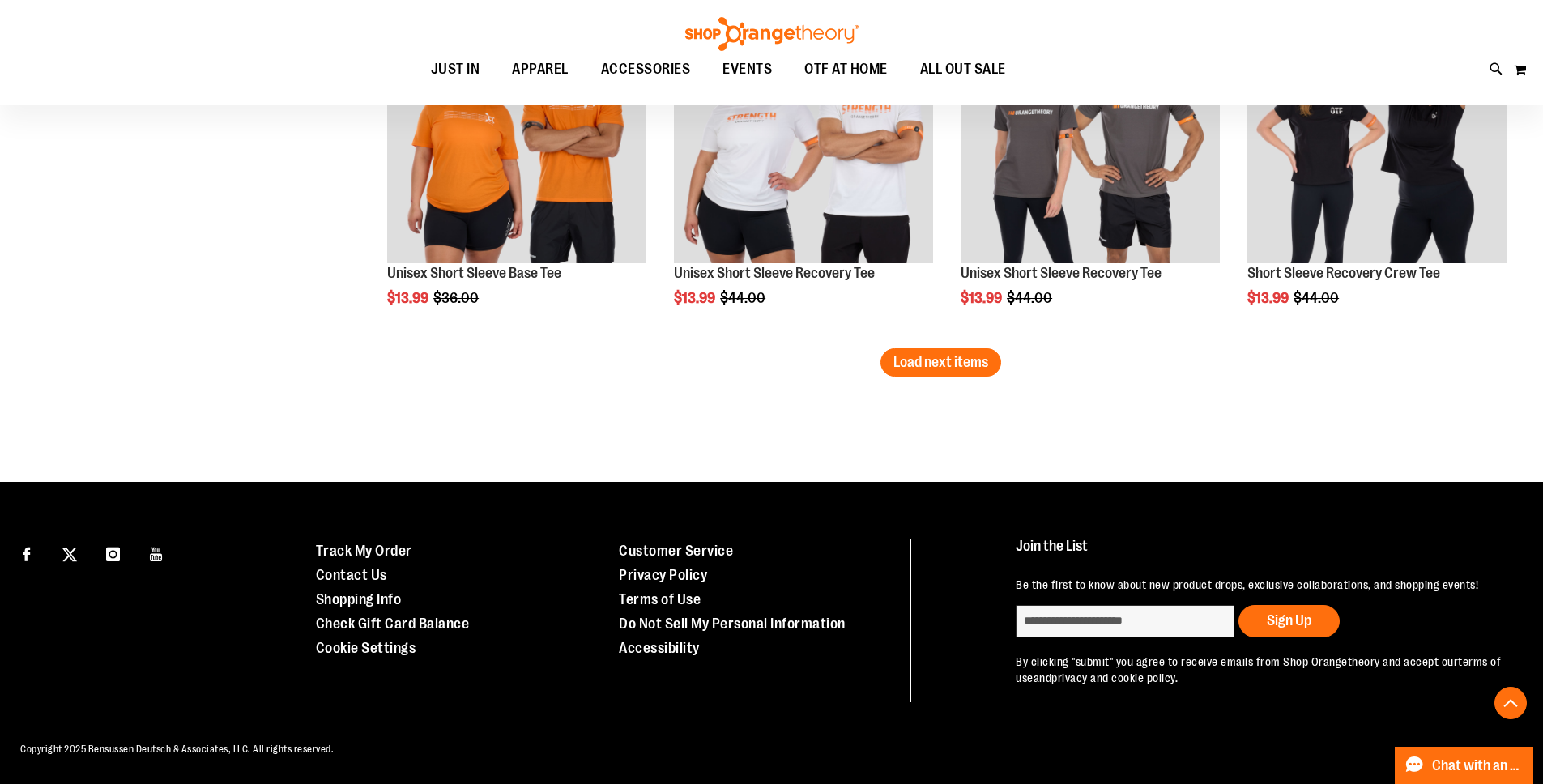
click at [950, 354] on span "Load next items" at bounding box center [941, 361] width 95 height 16
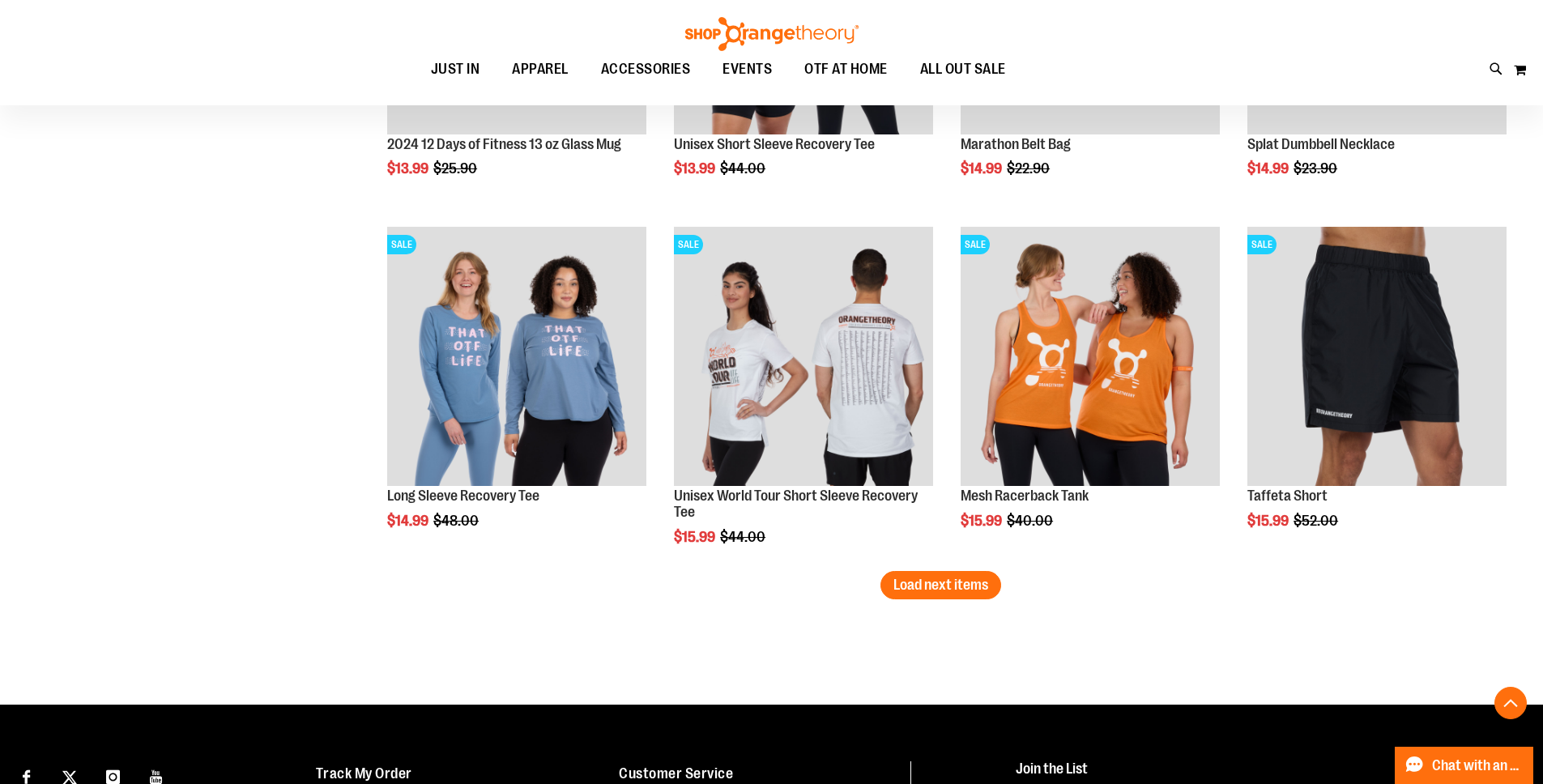
scroll to position [3987, 0]
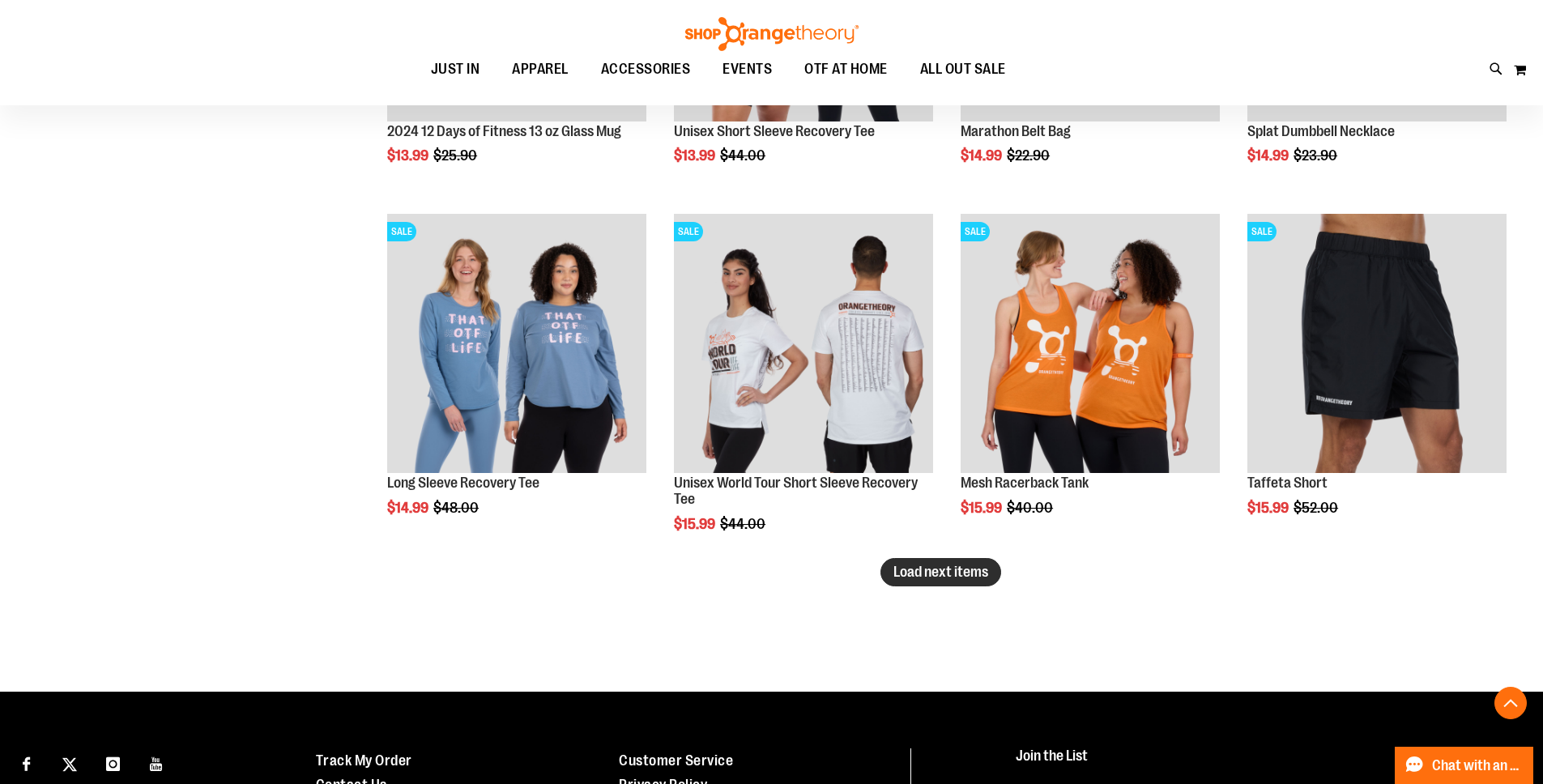
click at [955, 583] on button "Load next items" at bounding box center [941, 571] width 121 height 29
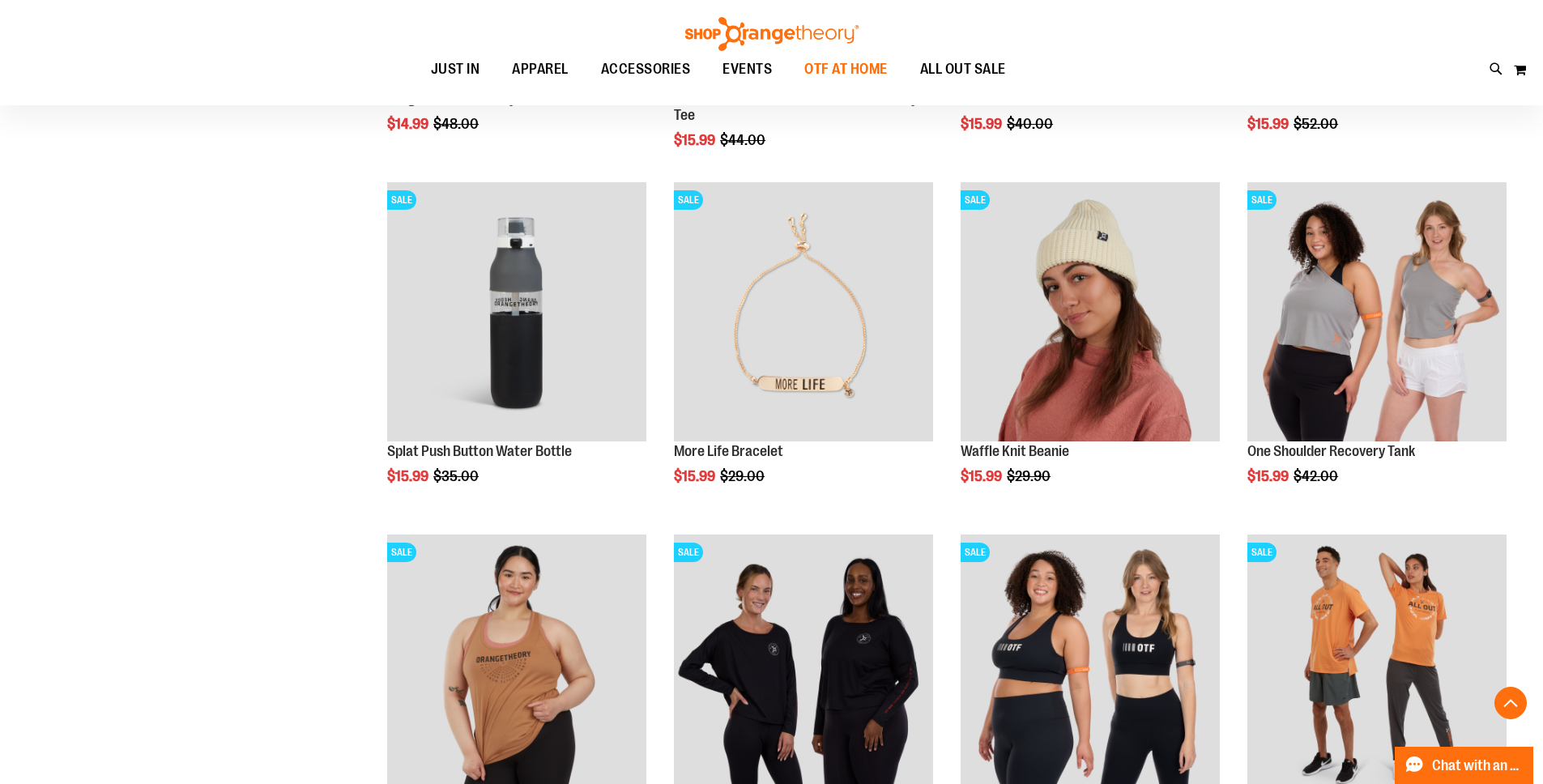
scroll to position [4350, 0]
